Goal: Task Accomplishment & Management: Complete application form

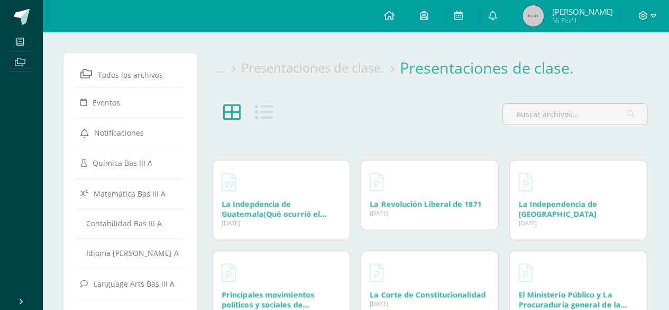
click at [23, 46] on icon at bounding box center [19, 42] width 7 height 8
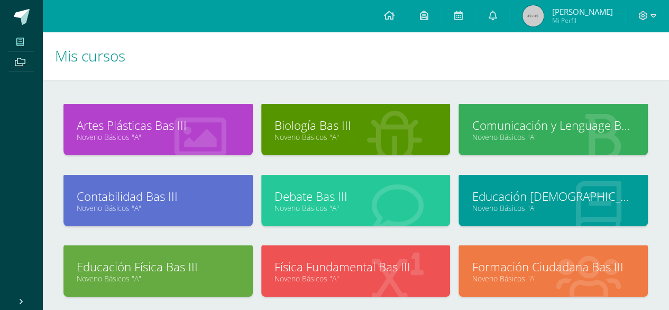
click at [557, 267] on link "Formación Ciudadana Bas III" at bounding box center [553, 266] width 163 height 16
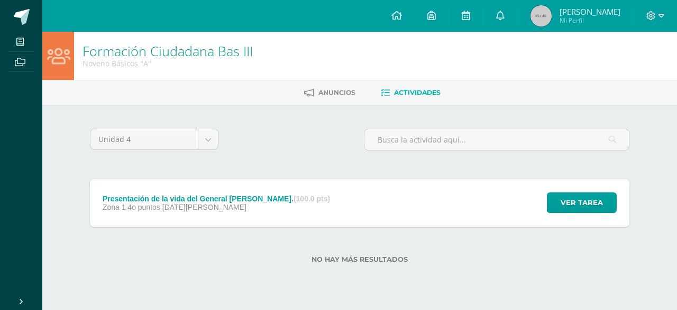
click at [341, 202] on div "Presentación de la vida del General Serapio Cruz. (100.0 pts) Zona 1 4o puntos …" at bounding box center [360, 203] width 540 height 48
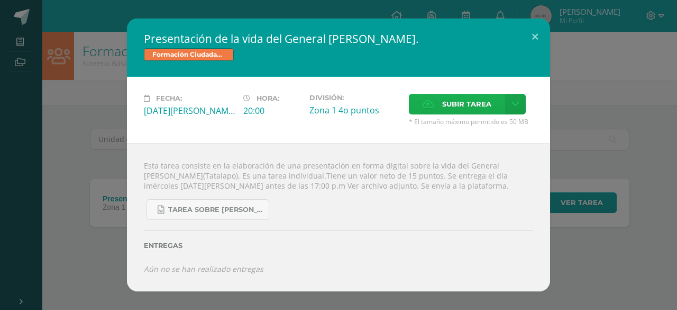
click at [448, 113] on span "Subir tarea" at bounding box center [466, 104] width 49 height 20
click at [0, 0] on input "Subir tarea" at bounding box center [0, 0] width 0 height 0
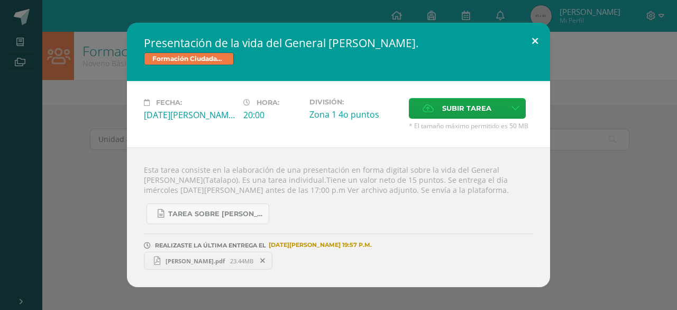
click at [529, 38] on button at bounding box center [535, 41] width 30 height 36
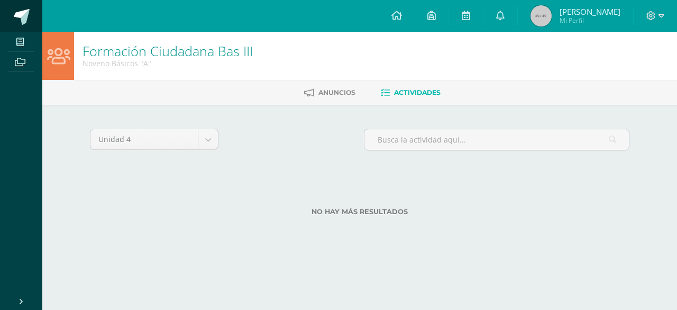
click at [19, 13] on span at bounding box center [22, 17] width 16 height 16
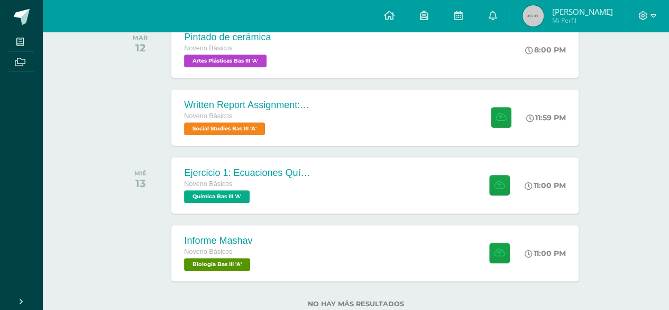
scroll to position [189, 0]
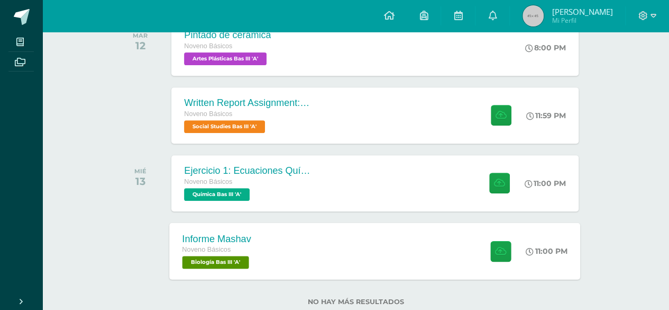
click at [282, 258] on div "Informe Mashav Noveno Básicos Biología Bas III 'A' 11:00 PM Informe Mashav Biol…" at bounding box center [375, 250] width 411 height 57
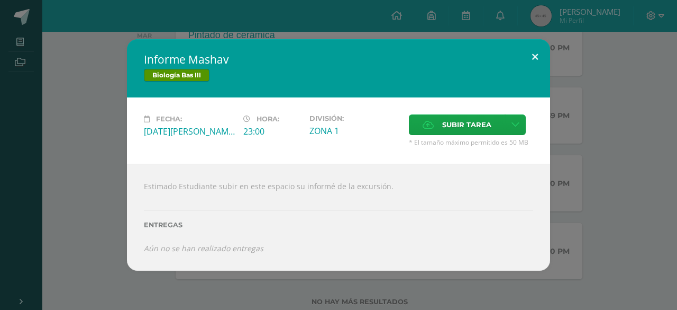
click at [538, 49] on button at bounding box center [535, 57] width 30 height 36
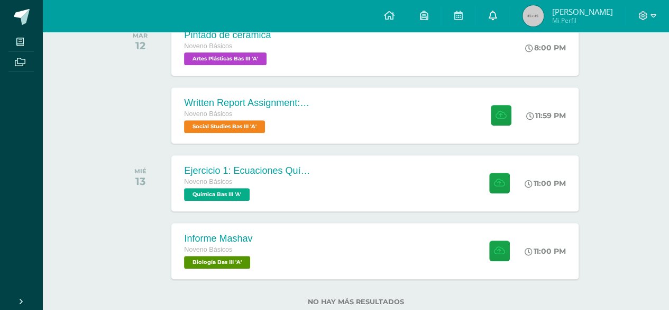
click at [505, 11] on link at bounding box center [493, 16] width 34 height 32
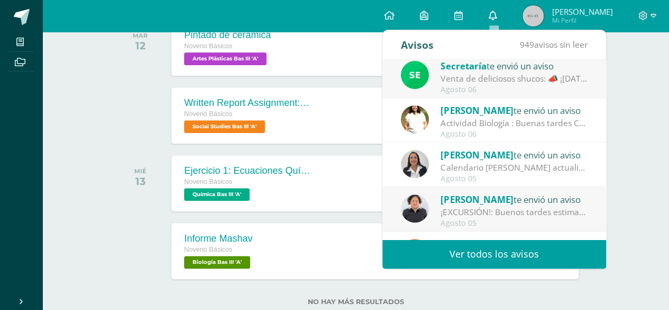
scroll to position [138, 0]
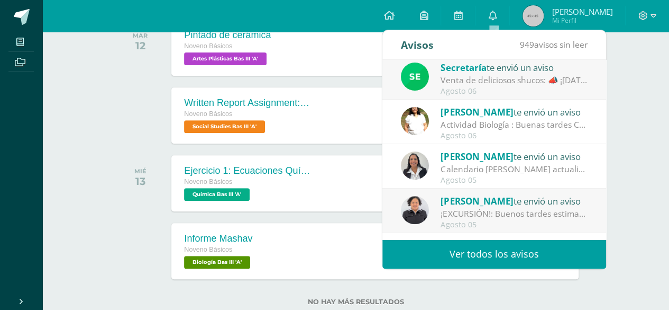
click at [553, 124] on div "Actividad Biología : Buenas tardes Comunidad Educativa, el día de [DATE] que te…" at bounding box center [514, 125] width 147 height 12
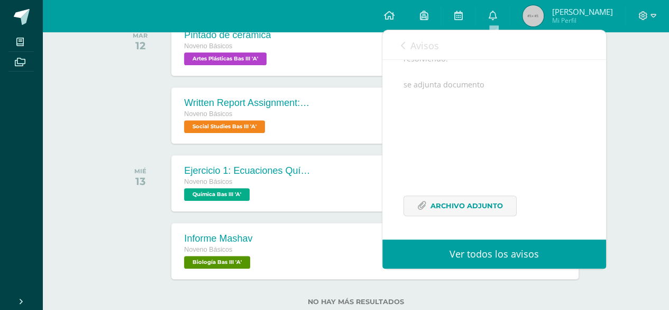
scroll to position [260, 0]
click at [489, 206] on span "Archivo Adjunto" at bounding box center [467, 206] width 73 height 20
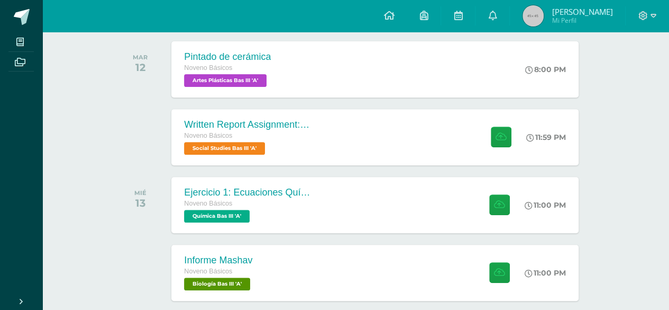
scroll to position [156, 0]
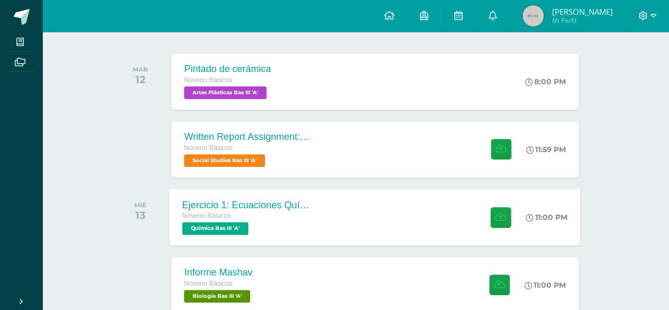
click at [358, 219] on div "Ejercicio 1: Ecuaciones Químicas Noveno Básicos Química Bas III 'A' 11:00 PM Ej…" at bounding box center [375, 216] width 411 height 57
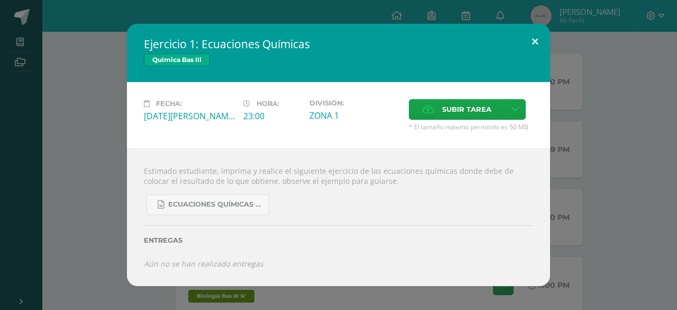
click at [531, 38] on button at bounding box center [535, 42] width 30 height 36
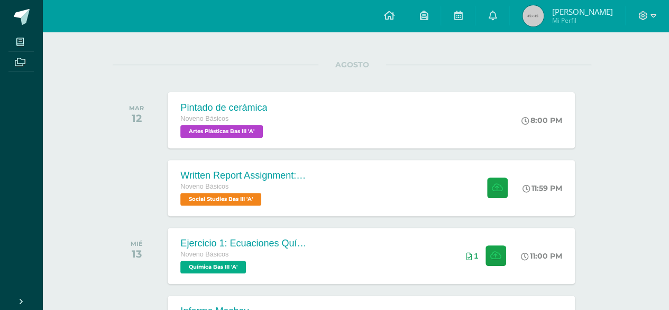
scroll to position [219, 4]
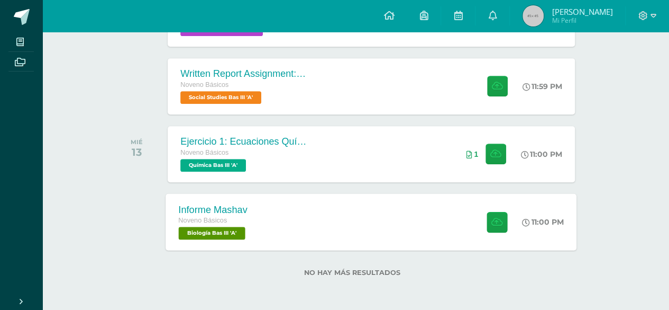
click at [345, 224] on div "Informe Mashav Noveno Básicos Biología Bas III 'A' 11:00 PM Informe Mashav Biol…" at bounding box center [371, 221] width 411 height 57
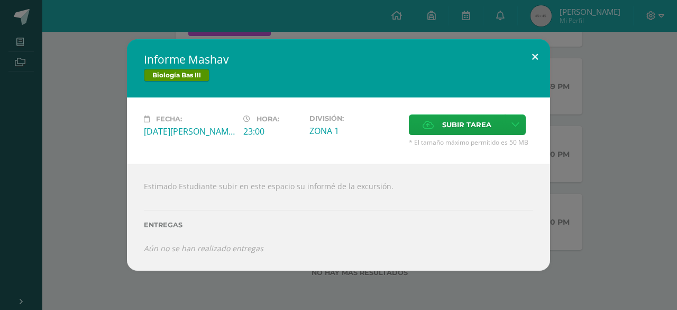
click at [536, 57] on button at bounding box center [535, 57] width 30 height 36
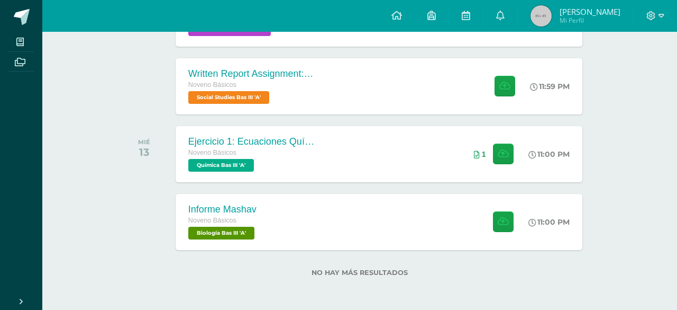
click at [506, 17] on div "Informe Mashav Biología Bas III Fecha: [DATE][PERSON_NAME] Hora: 23:00 División…" at bounding box center [338, 155] width 677 height 310
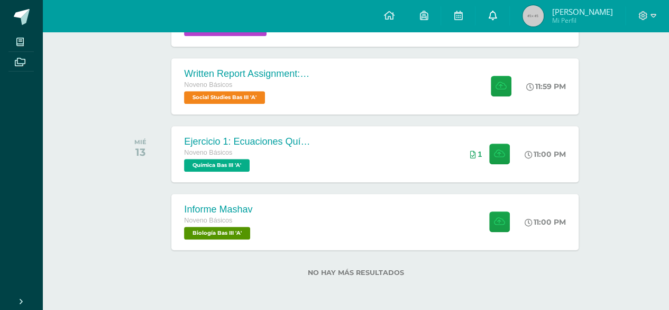
click at [495, 16] on icon at bounding box center [492, 16] width 8 height 10
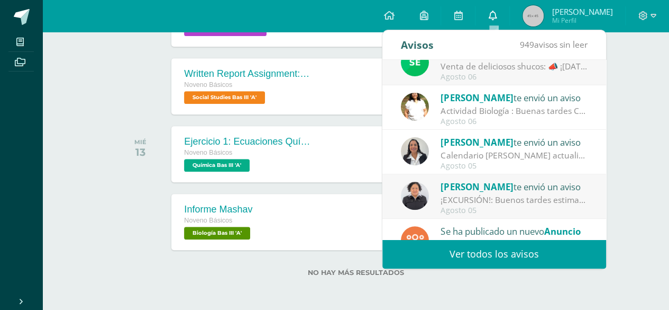
scroll to position [149, 0]
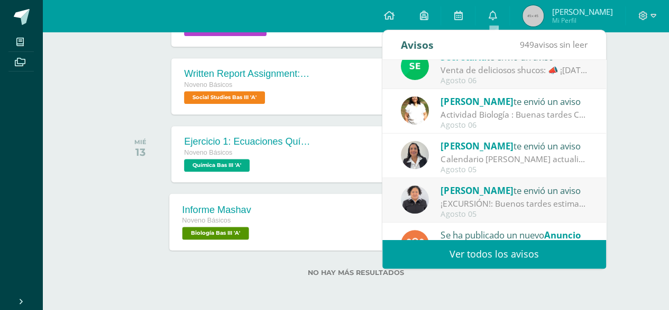
click at [307, 233] on div "Informe Mashav Noveno Básicos Biología Bas III 'A' 11:00 PM Informe Mashav Biol…" at bounding box center [375, 221] width 411 height 57
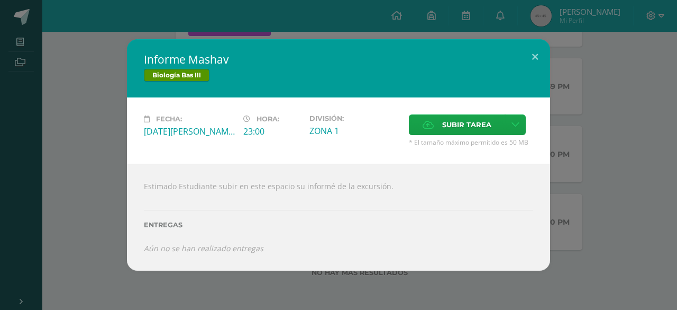
click at [417, 180] on div "Estimado Estudiante subir en este espacio su informé de la excursión. Entregas …" at bounding box center [338, 217] width 423 height 107
click at [528, 71] on div "Biología Bas III" at bounding box center [339, 76] width 390 height 15
click at [537, 65] on button at bounding box center [535, 57] width 30 height 36
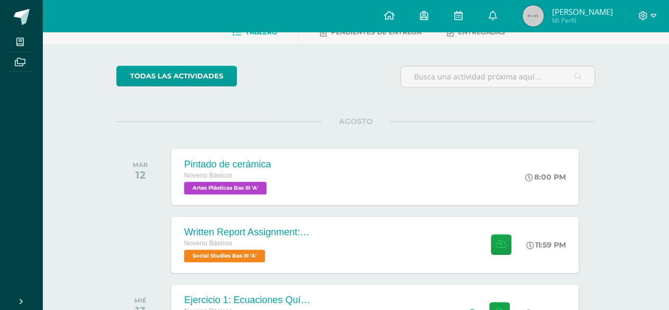
scroll to position [0, 0]
